Goal: Task Accomplishment & Management: Use online tool/utility

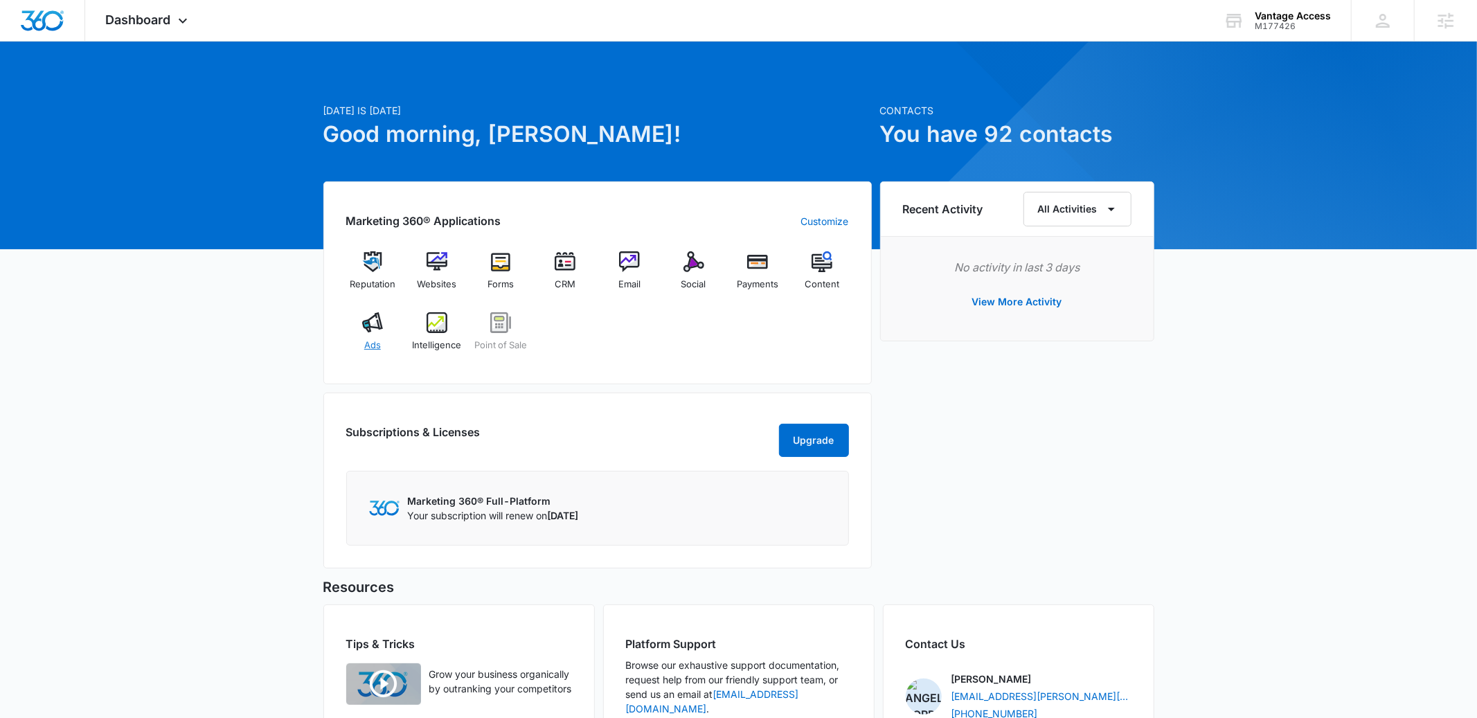
click at [381, 341] on div "Ads" at bounding box center [372, 337] width 53 height 50
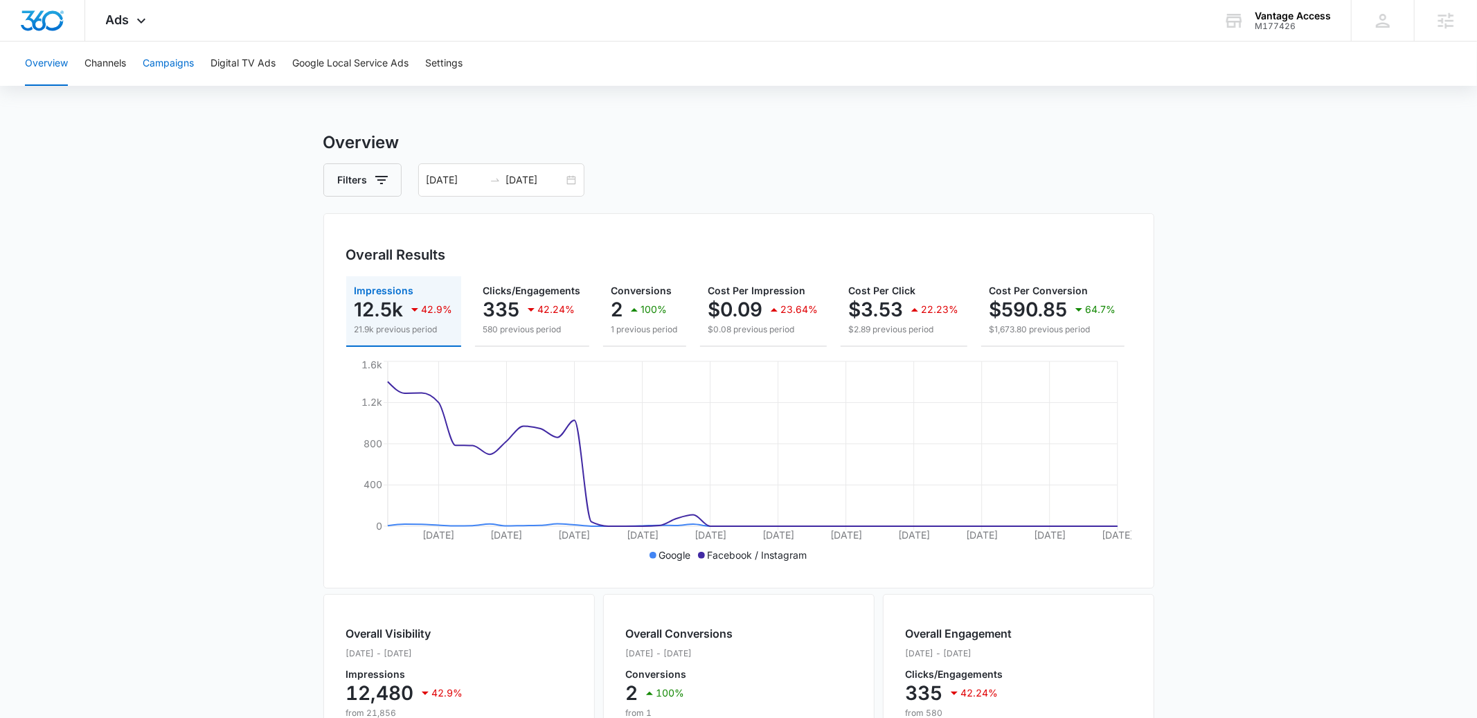
click at [190, 48] on button "Campaigns" at bounding box center [168, 64] width 51 height 44
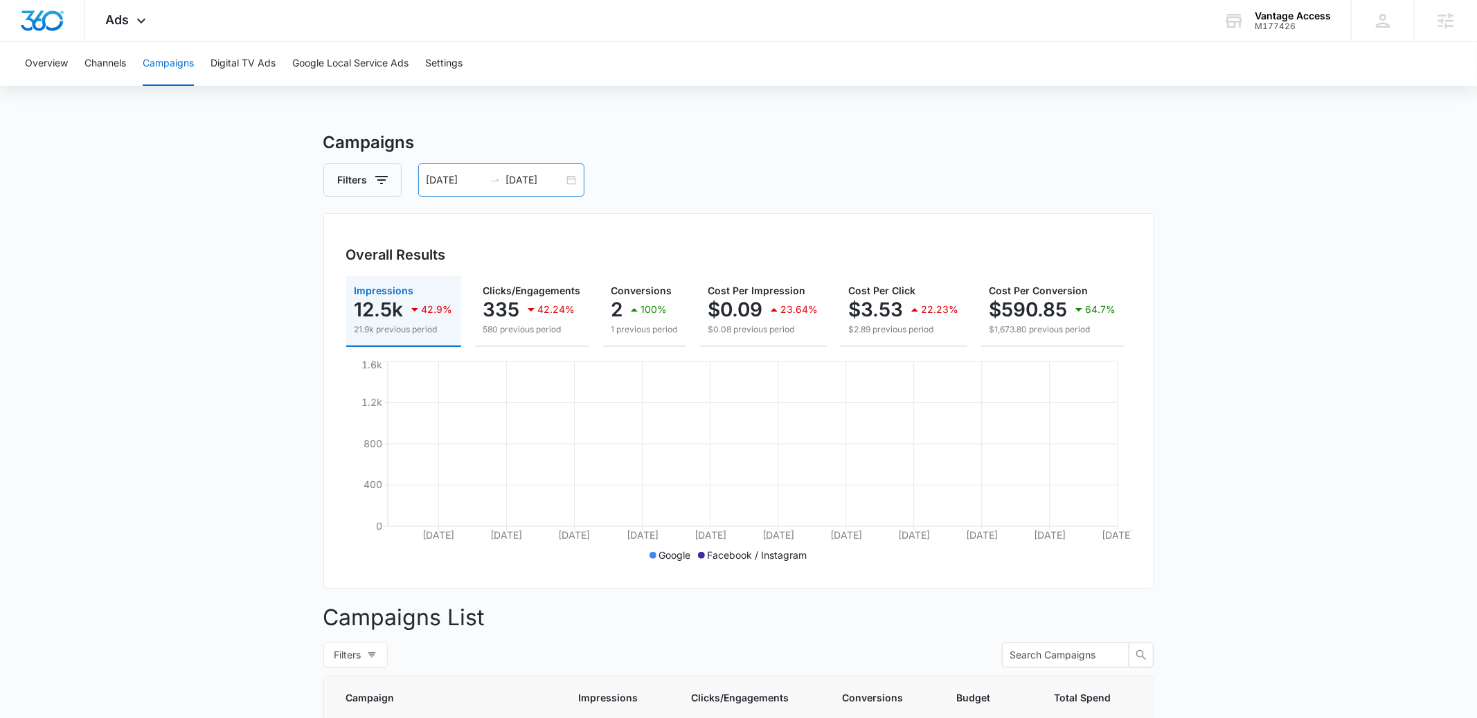
click at [568, 179] on div "08/27/2025 10/09/2025" at bounding box center [501, 179] width 166 height 33
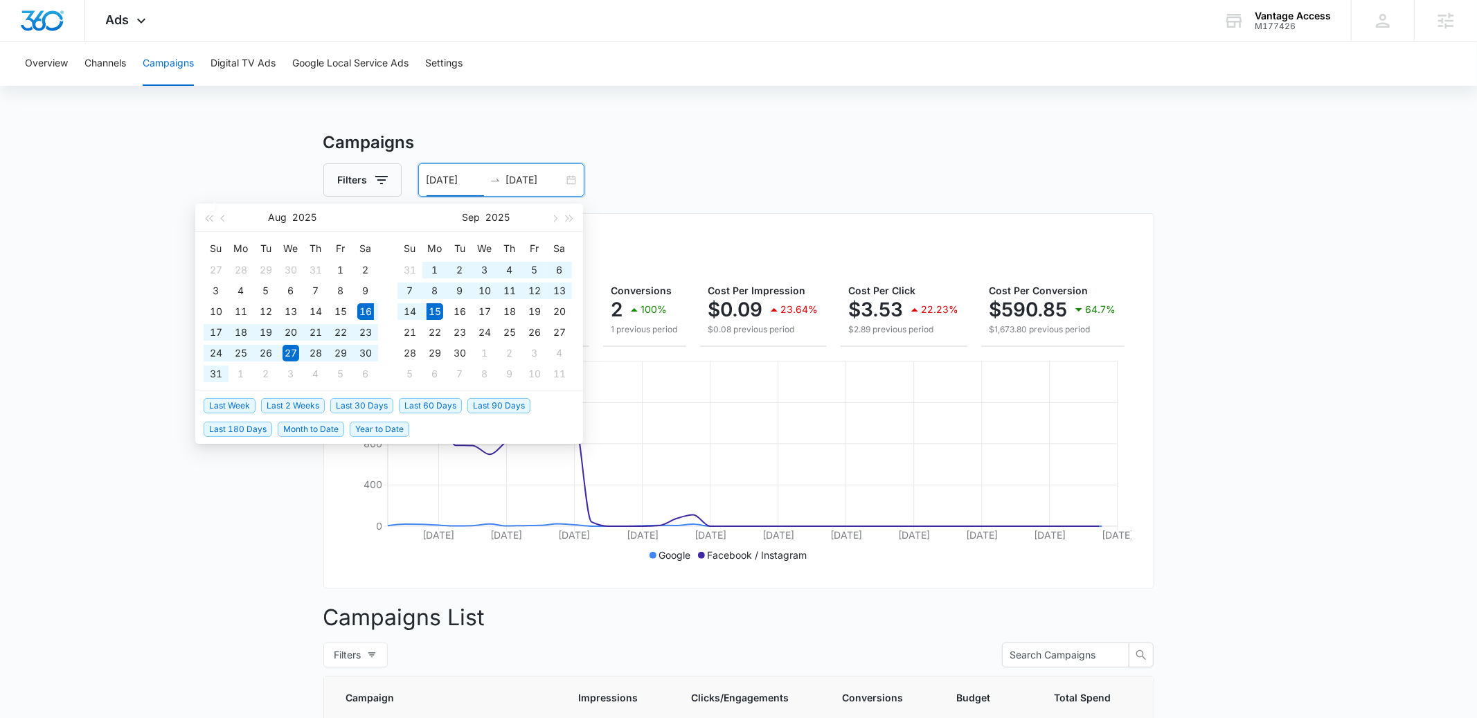
click at [348, 411] on span "Last 30 Days" at bounding box center [361, 405] width 63 height 15
type input "08/16/2025"
type input "09/15/2025"
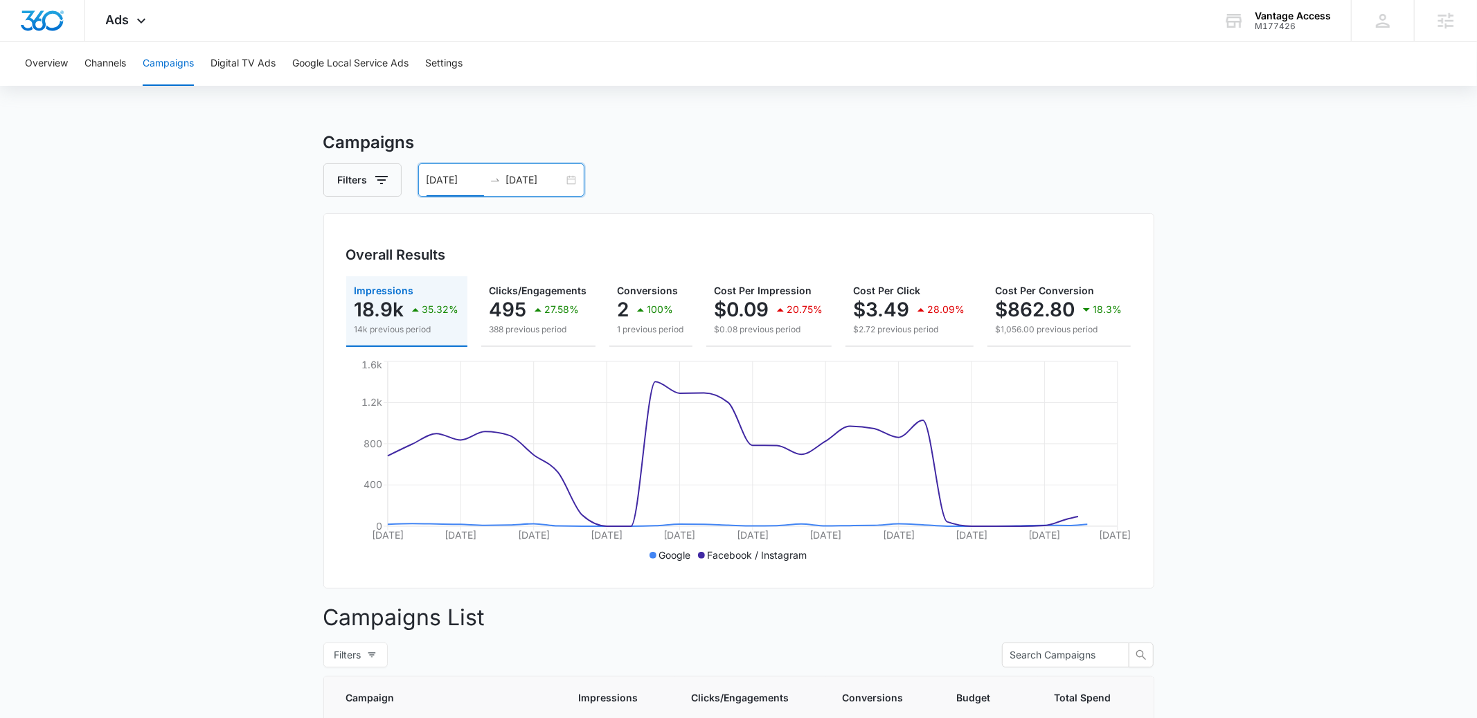
scroll to position [326, 0]
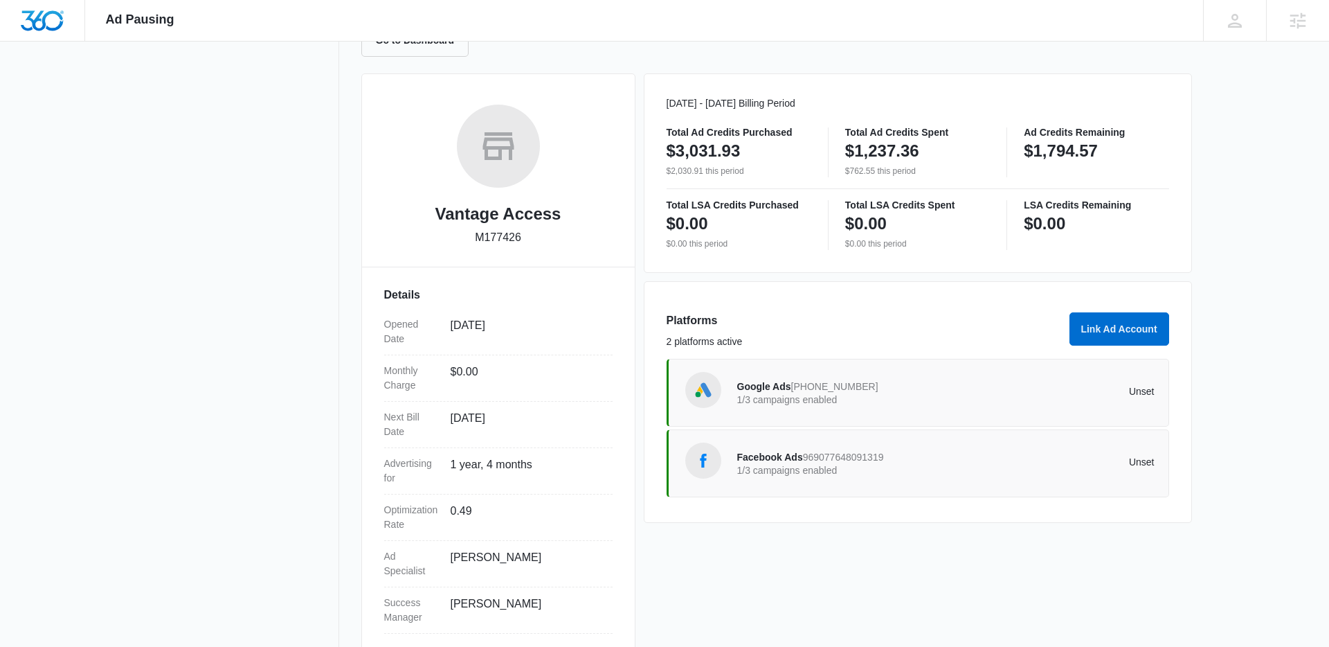
scroll to position [183, 0]
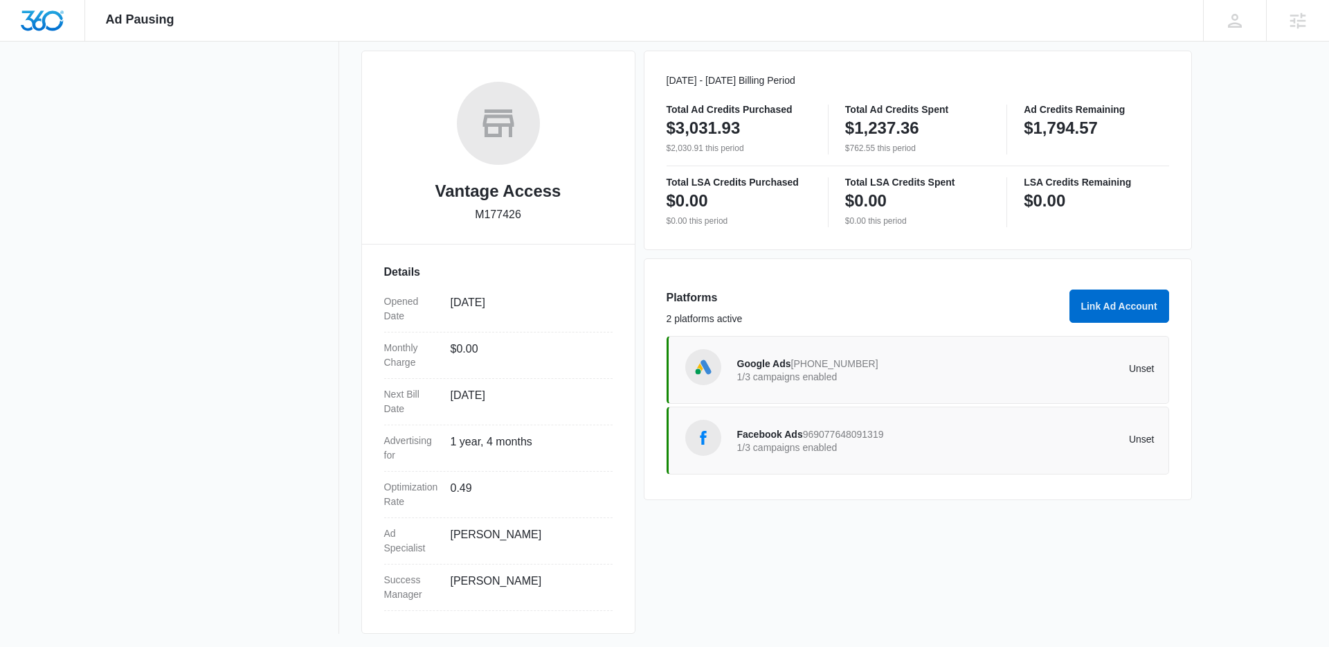
click at [779, 434] on span "Facebook Ads" at bounding box center [770, 433] width 66 height 11
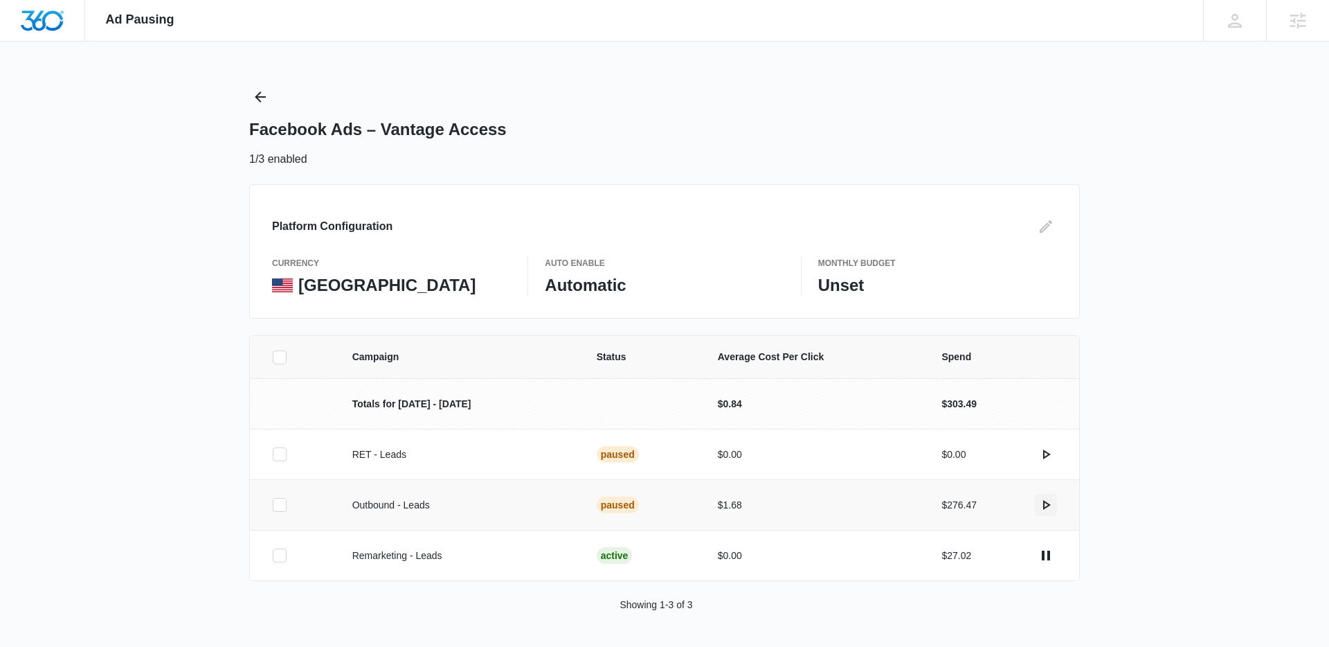
click at [1051, 508] on icon "actions.activate" at bounding box center [1046, 504] width 17 height 17
